Goal: Find specific fact: Find specific fact

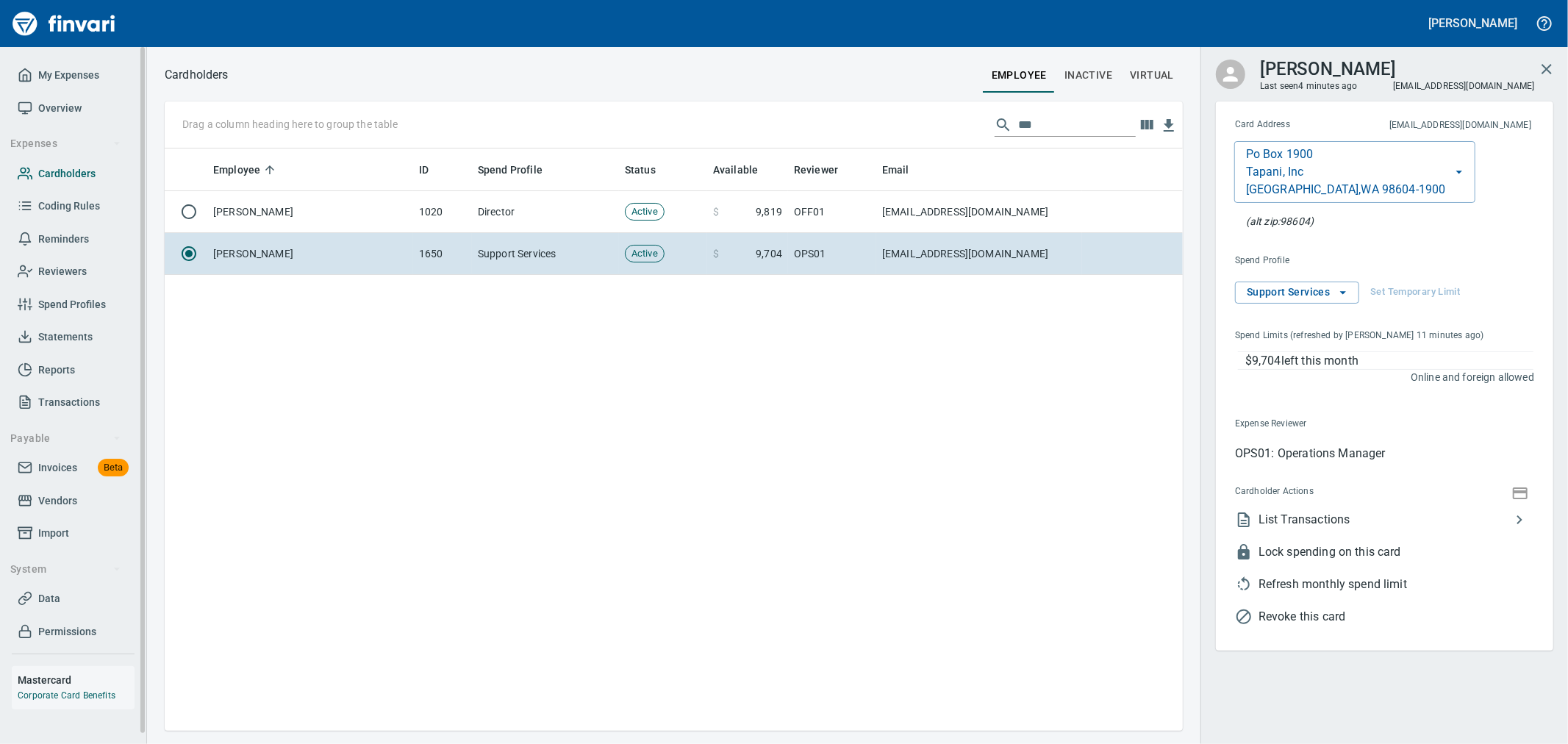
scroll to position [570, 1006]
click at [1070, 134] on input "***" at bounding box center [1077, 125] width 118 height 24
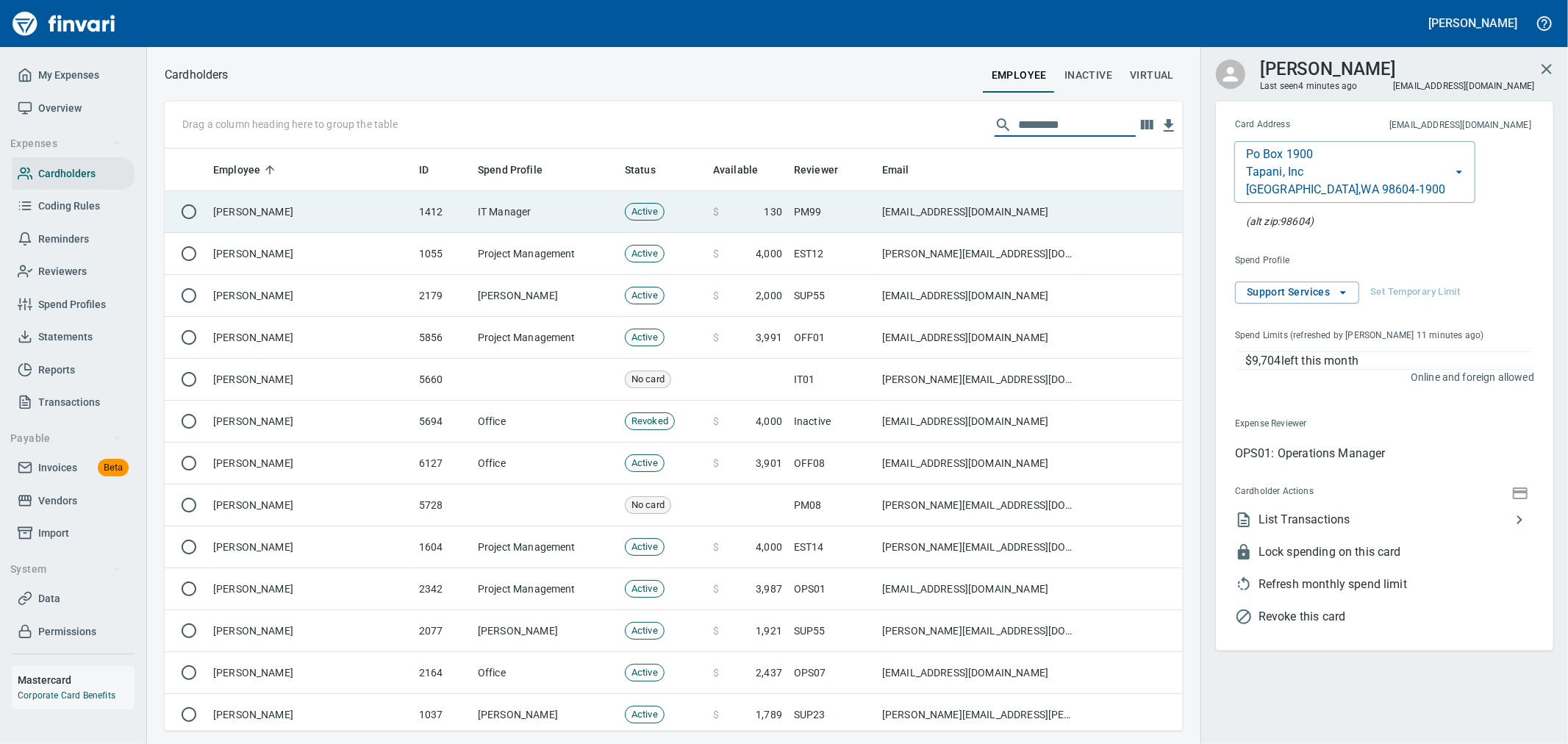
click at [1032, 215] on td "[EMAIL_ADDRESS][DOMAIN_NAME]" at bounding box center [979, 212] width 206 height 42
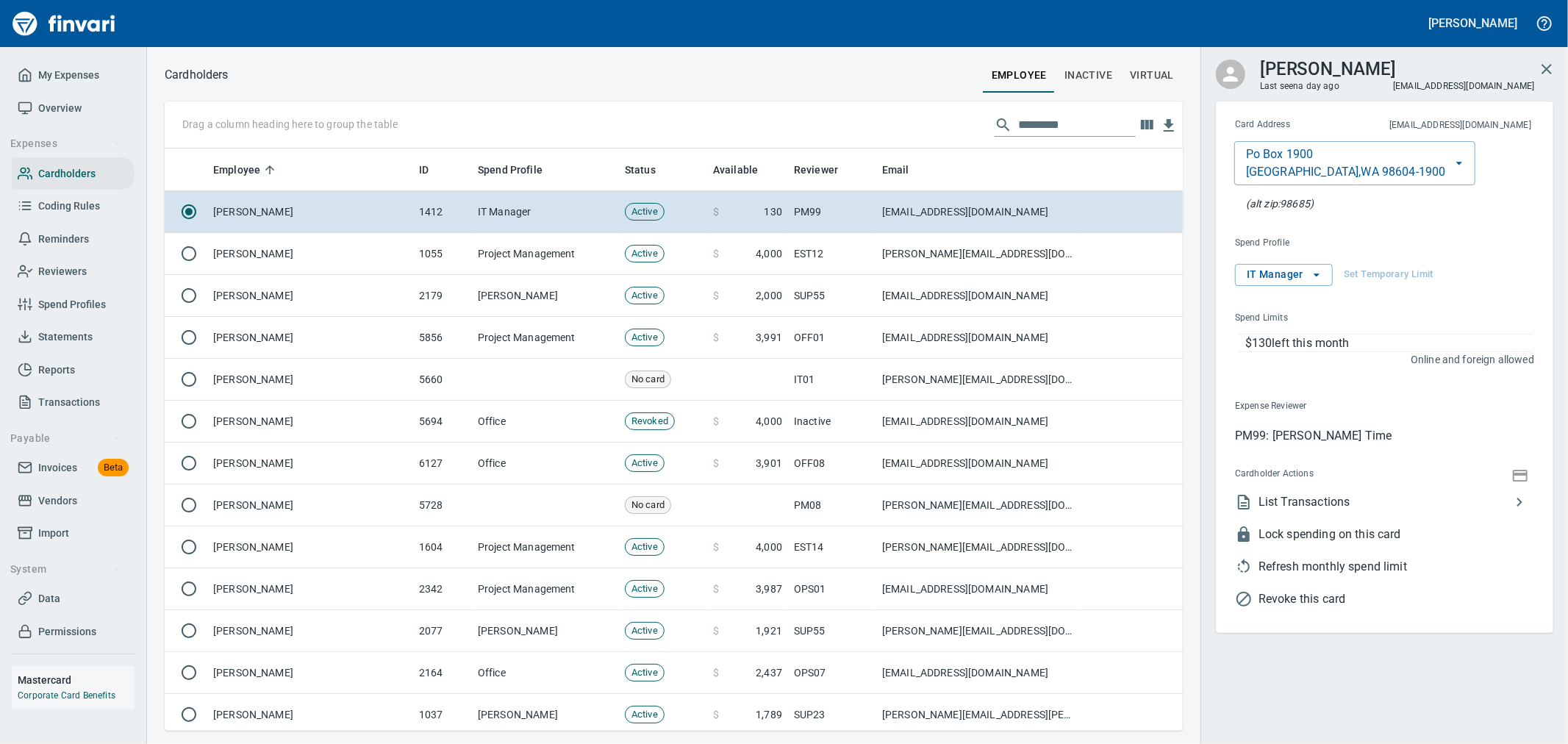
click at [1509, 475] on button "button" at bounding box center [1521, 474] width 22 height 20
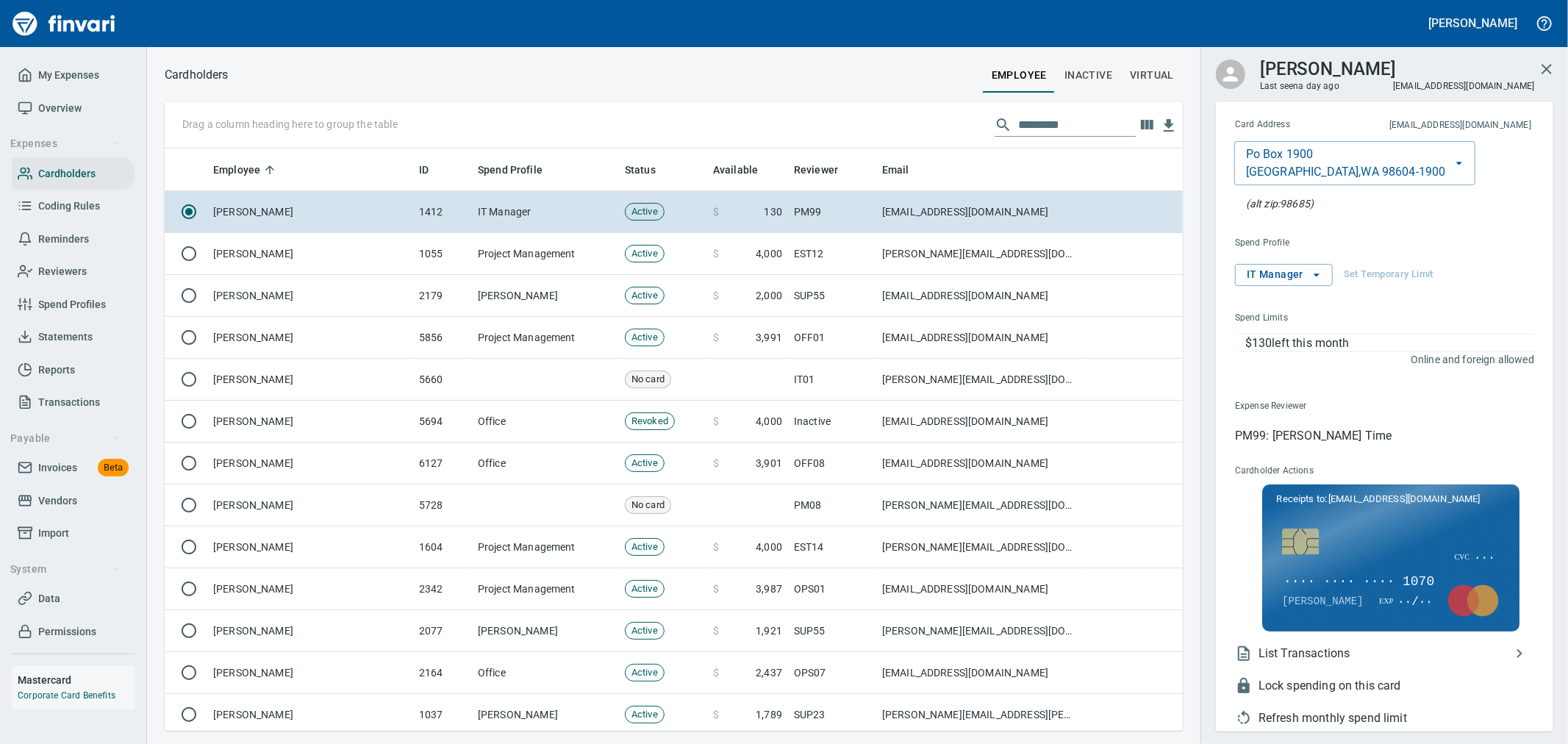
scroll to position [570, 994]
click at [1369, 577] on span "···· ···· ···· 1070" at bounding box center [1358, 583] width 153 height 19
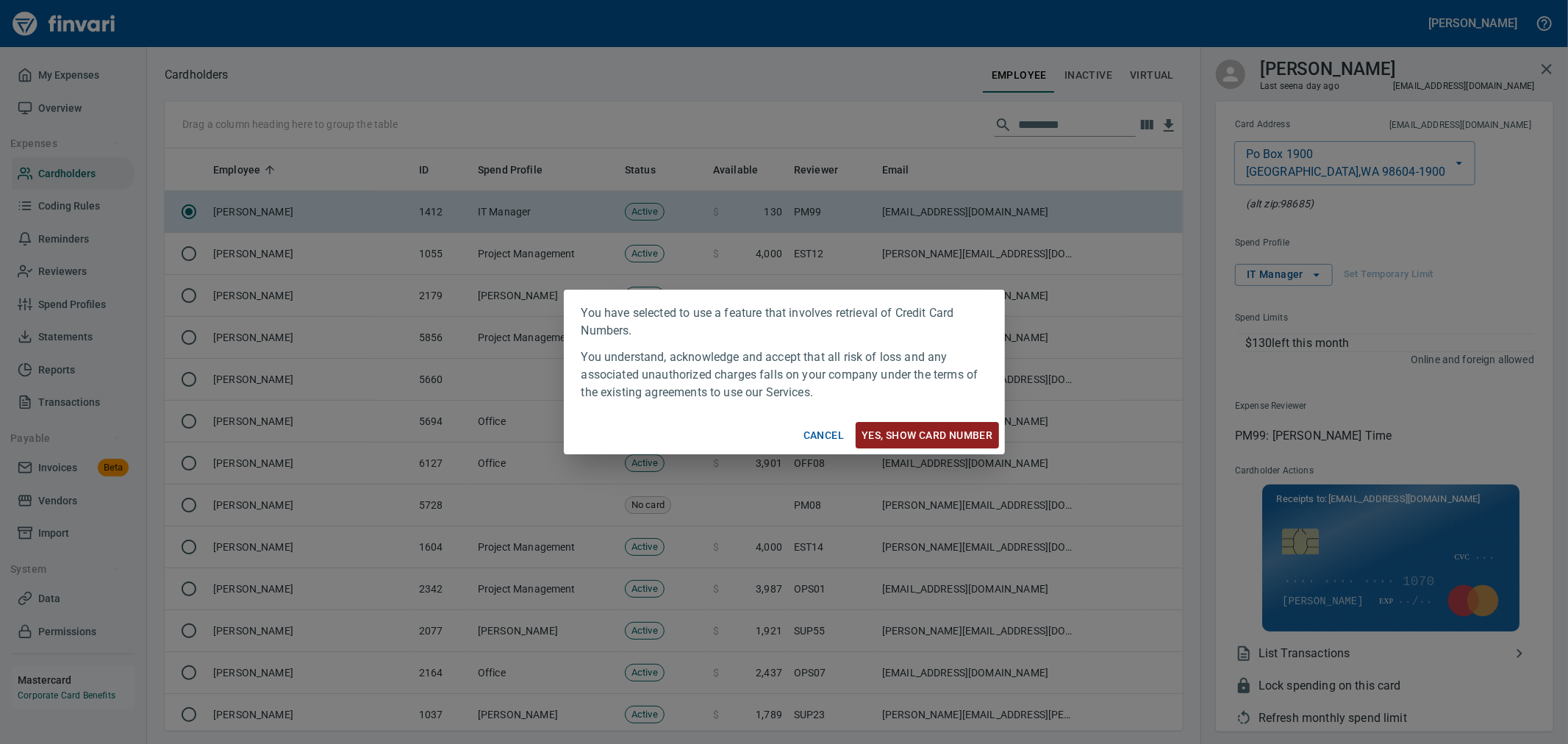
click at [939, 432] on span "Yes, Show card number" at bounding box center [926, 435] width 131 height 18
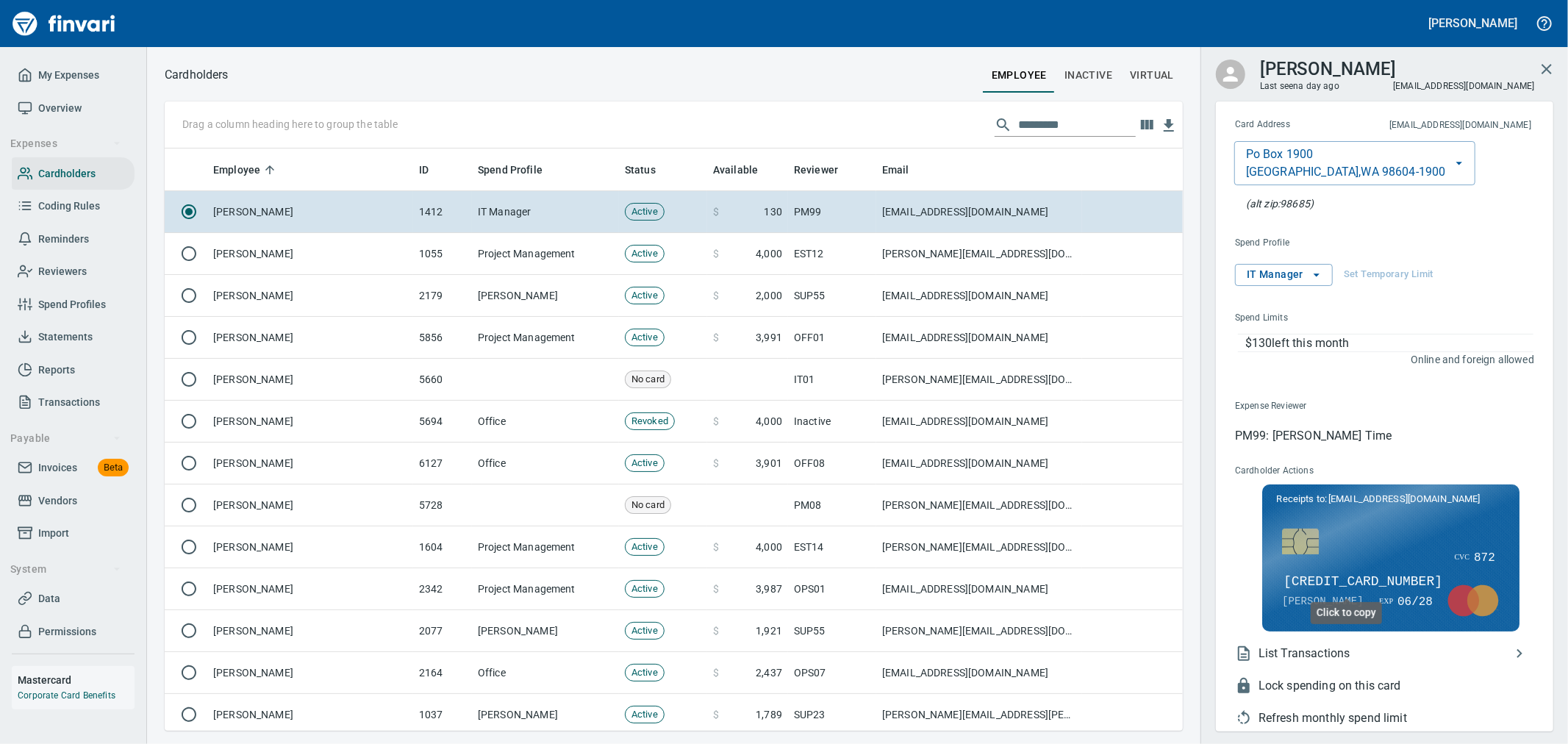
click at [1350, 582] on span "[CREDIT_CARD_NUMBER]" at bounding box center [1362, 583] width 161 height 19
